Goal: Transaction & Acquisition: Purchase product/service

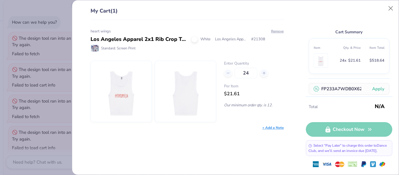
scroll to position [352, 0]
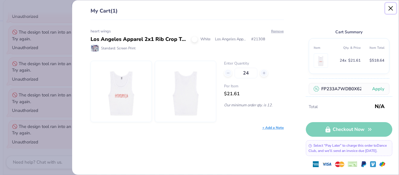
click at [391, 11] on button "Close" at bounding box center [391, 8] width 11 height 11
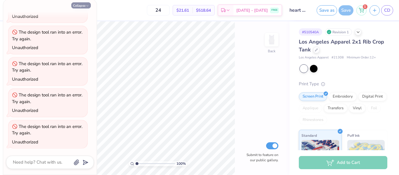
click at [83, 6] on button "Collapse" at bounding box center [81, 5] width 20 height 6
type textarea "x"
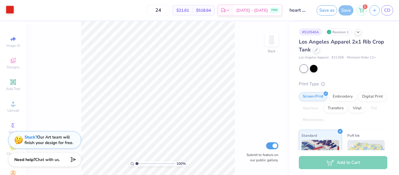
click at [8, 11] on div at bounding box center [10, 10] width 8 height 8
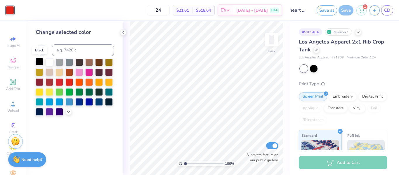
click at [40, 63] on div at bounding box center [40, 62] width 8 height 8
click at [361, 11] on circle at bounding box center [361, 11] width 1 height 1
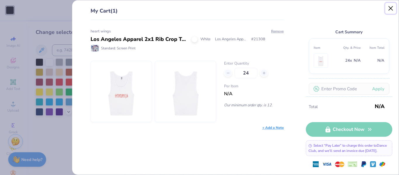
click at [391, 9] on button "Close" at bounding box center [391, 8] width 11 height 11
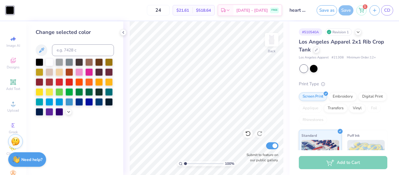
click at [317, 165] on div "Add to Cart" at bounding box center [343, 162] width 89 height 13
click at [362, 10] on icon at bounding box center [361, 8] width 5 height 3
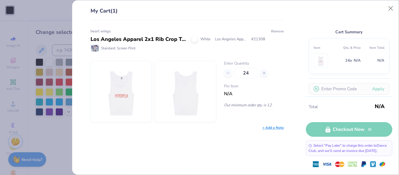
click at [274, 32] on button "Remove" at bounding box center [277, 31] width 13 height 5
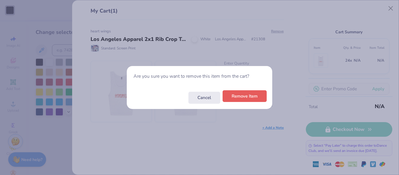
click at [230, 100] on button "Remove Item" at bounding box center [245, 96] width 44 height 12
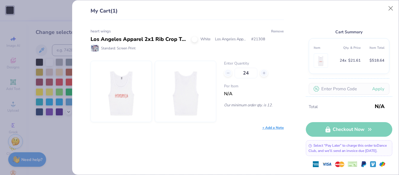
click at [277, 32] on button "Remove" at bounding box center [277, 31] width 13 height 5
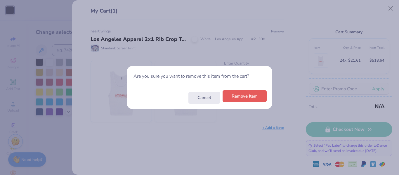
click at [240, 101] on button "Remove Item" at bounding box center [245, 96] width 44 height 12
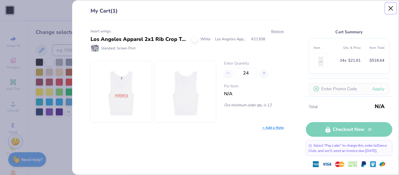
click at [390, 8] on button "Close" at bounding box center [391, 8] width 11 height 11
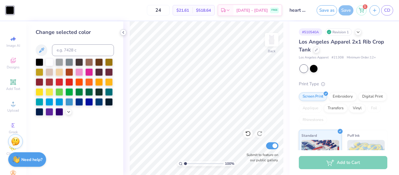
click at [123, 33] on icon at bounding box center [123, 32] width 5 height 5
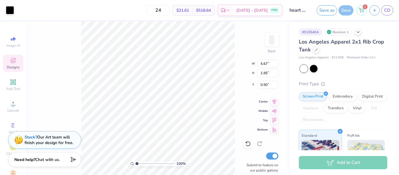
type input "0.50"
type input "1.42"
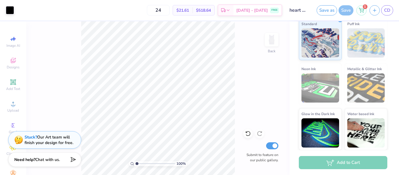
scroll to position [0, 0]
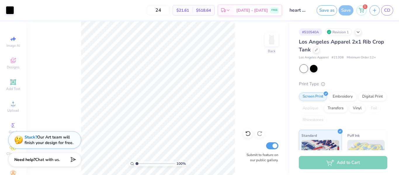
click at [339, 161] on div "Add to Cart" at bounding box center [343, 162] width 89 height 13
click at [361, 12] on div "1" at bounding box center [362, 9] width 10 height 10
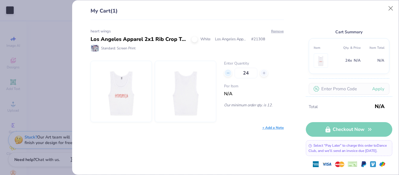
click at [227, 74] on icon at bounding box center [228, 73] width 4 height 4
drag, startPoint x: 253, startPoint y: 75, endPoint x: 238, endPoint y: 74, distance: 15.0
click at [238, 74] on input "23" at bounding box center [246, 73] width 23 height 11
type input "12"
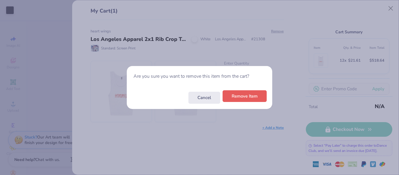
click at [246, 96] on button "Remove Item" at bounding box center [245, 96] width 44 height 12
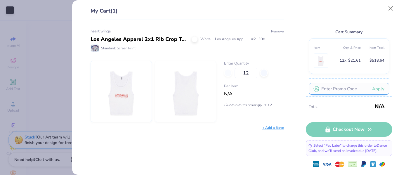
scroll to position [43, 0]
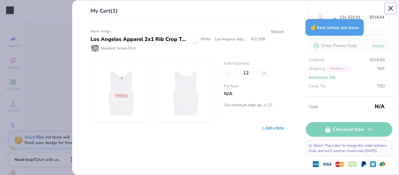
click at [391, 11] on button "Close" at bounding box center [391, 8] width 11 height 11
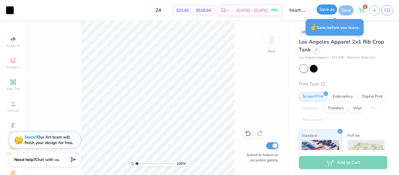
click at [329, 11] on button "Save as" at bounding box center [327, 9] width 20 height 10
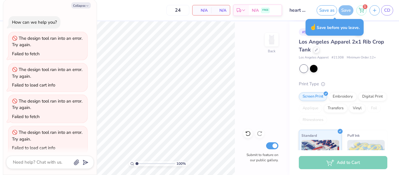
scroll to position [374, 0]
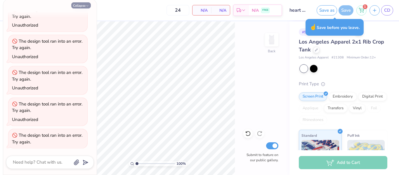
click at [86, 4] on icon "button" at bounding box center [88, 6] width 4 height 4
type textarea "x"
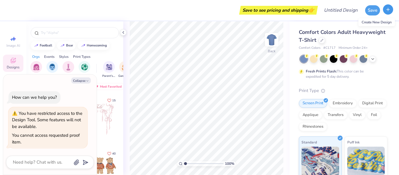
click at [389, 11] on icon "button" at bounding box center [388, 9] width 5 height 5
type textarea "x"
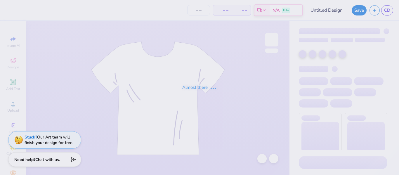
type input "heart wings"
type input "24"
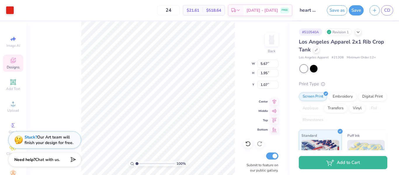
type input "1.07"
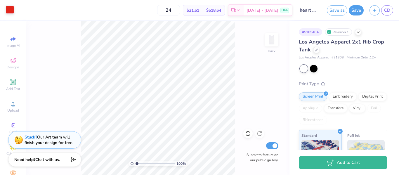
click at [9, 9] on div at bounding box center [10, 10] width 8 height 8
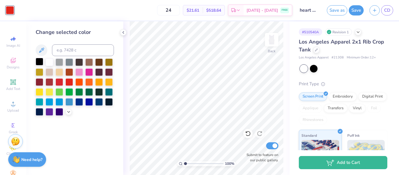
click at [38, 60] on div at bounding box center [40, 62] width 8 height 8
click at [124, 32] on icon at bounding box center [123, 32] width 5 height 5
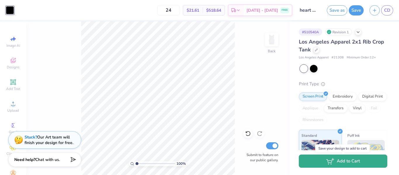
click at [325, 162] on button "Add to Cart" at bounding box center [343, 161] width 89 height 13
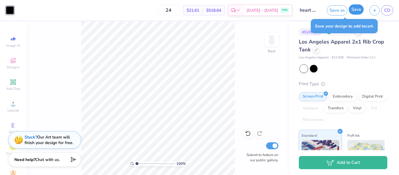
click at [351, 13] on button "Save" at bounding box center [356, 9] width 15 height 10
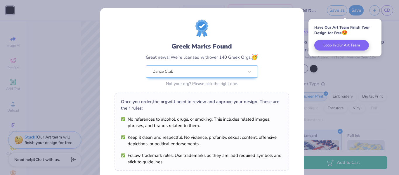
click at [325, 29] on div "Have Our Art Team Finish Your Design for Free 😍" at bounding box center [345, 30] width 61 height 11
click at [306, 11] on div "Greek Marks Found Great news! We’re licensed with over 140 Greek Orgs. 🥳 Dance …" at bounding box center [199, 87] width 399 height 175
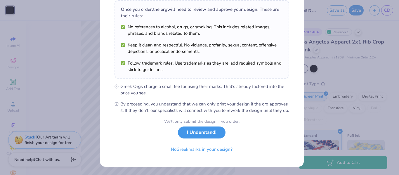
click at [211, 135] on button "I Understand!" at bounding box center [202, 133] width 48 height 12
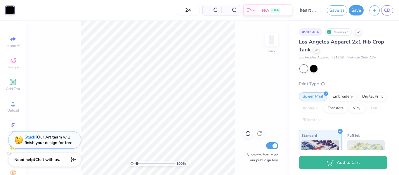
scroll to position [13, 0]
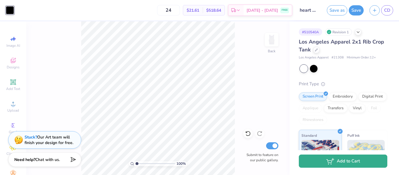
click at [326, 164] on button "Add to Cart" at bounding box center [343, 161] width 89 height 13
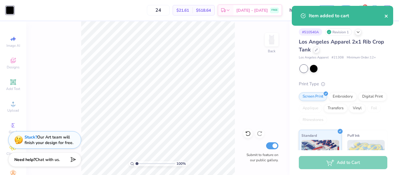
click at [387, 15] on icon "close" at bounding box center [387, 16] width 4 height 5
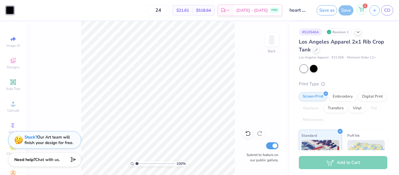
click at [363, 11] on icon at bounding box center [361, 9] width 5 height 5
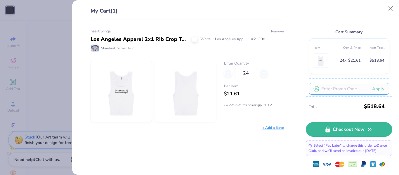
click at [331, 89] on input "text" at bounding box center [349, 89] width 81 height 12
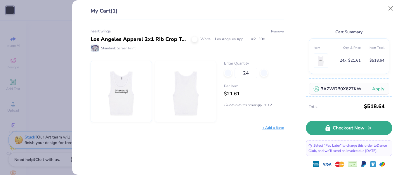
scroll to position [0, 0]
click at [340, 129] on link "Checkout Now" at bounding box center [349, 128] width 87 height 15
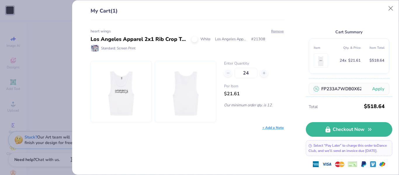
click at [379, 92] on button "Apply" at bounding box center [378, 89] width 22 height 12
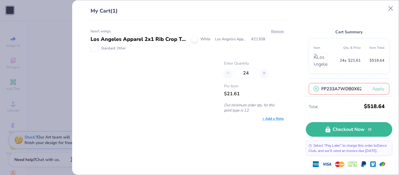
click at [346, 89] on input "FP233A7WDB0X627KW" at bounding box center [349, 89] width 81 height 12
drag, startPoint x: 351, startPoint y: 88, endPoint x: 367, endPoint y: 89, distance: 15.2
click at [367, 89] on input "FP233A7WDB0X627KW" at bounding box center [349, 89] width 81 height 12
click at [354, 88] on input "FP233A7WDB0X627KW" at bounding box center [349, 89] width 81 height 12
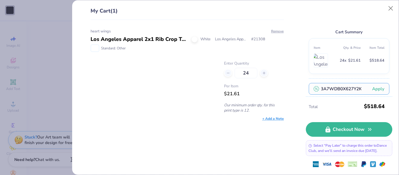
type input "FP233A7WDB0X627Y2KW"
click at [376, 90] on button "Apply" at bounding box center [378, 89] width 22 height 12
